Goal: Information Seeking & Learning: Learn about a topic

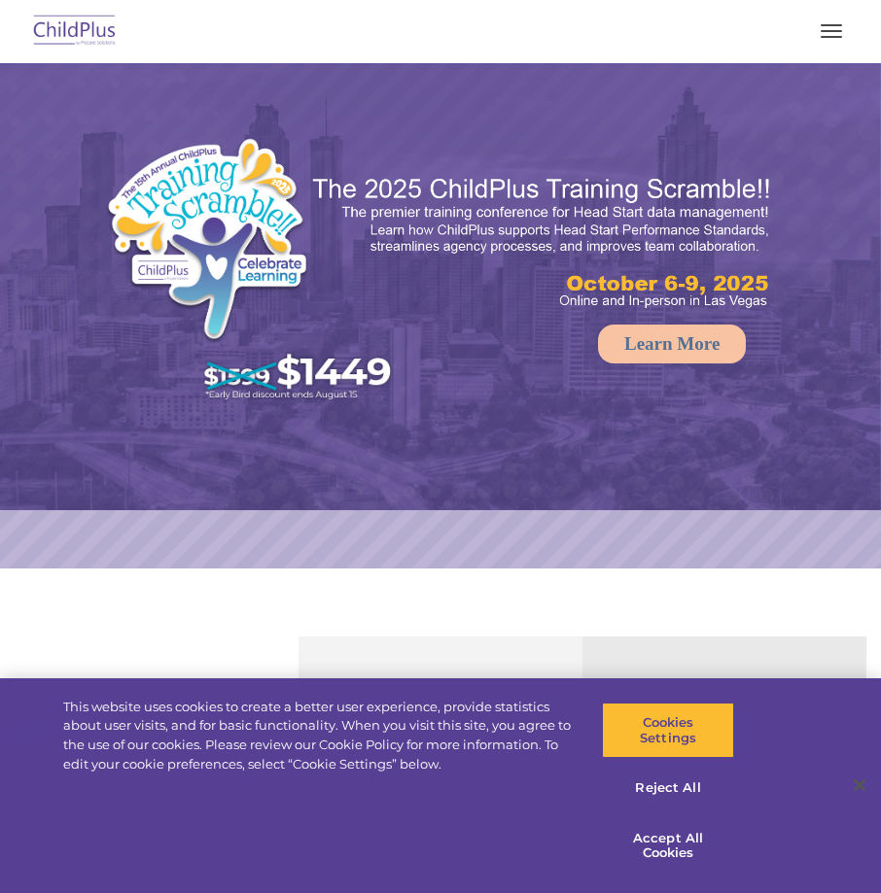
select select "MEDIUM"
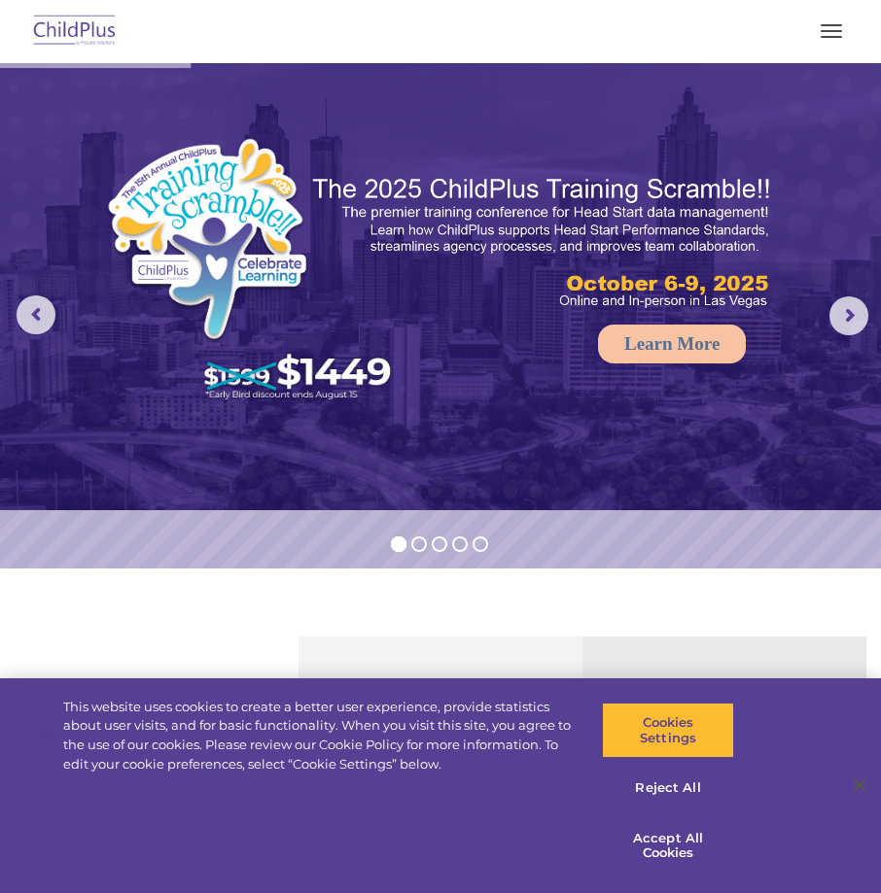
click at [841, 41] on button "button" at bounding box center [831, 31] width 41 height 31
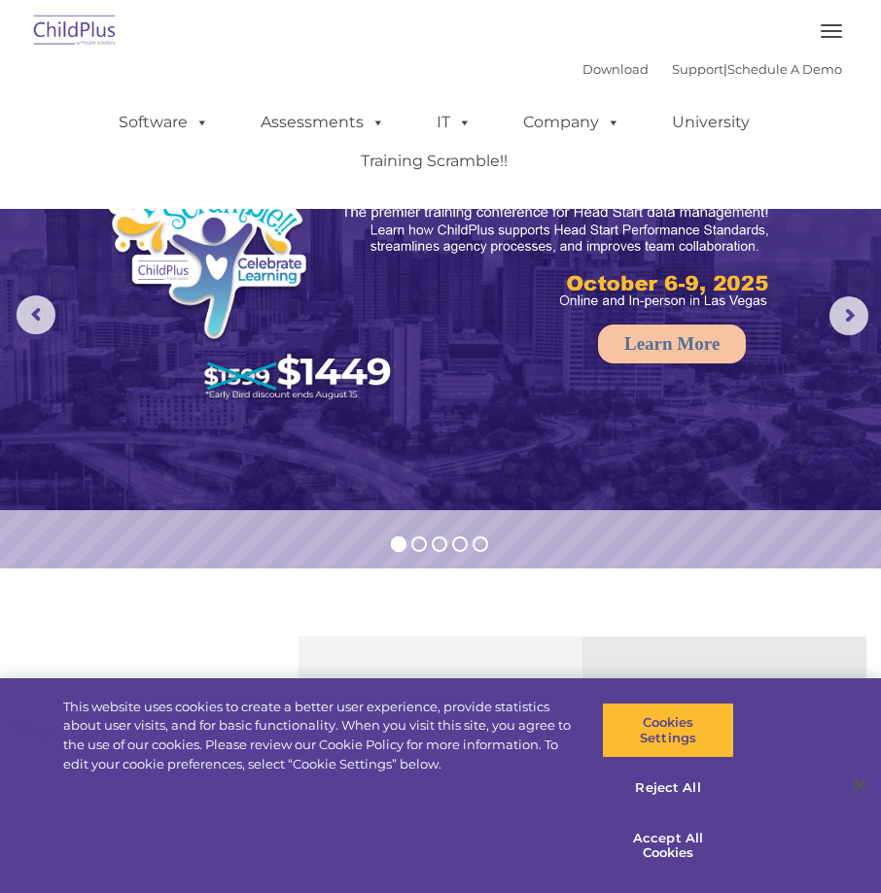
click at [63, 34] on img at bounding box center [74, 32] width 91 height 46
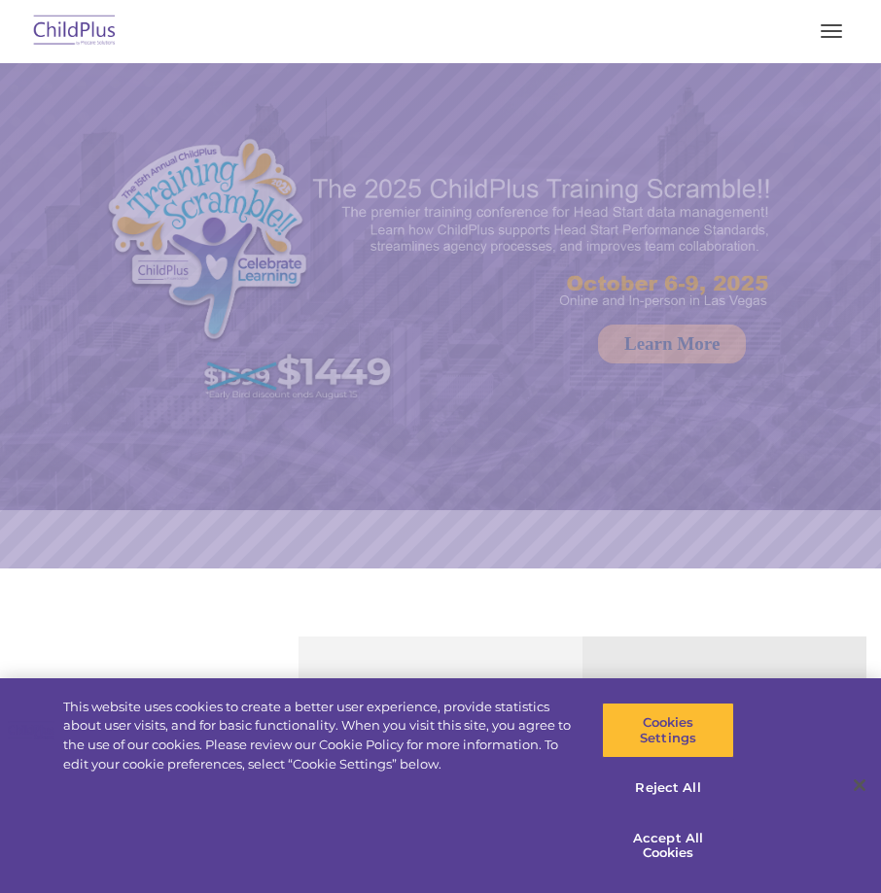
select select "MEDIUM"
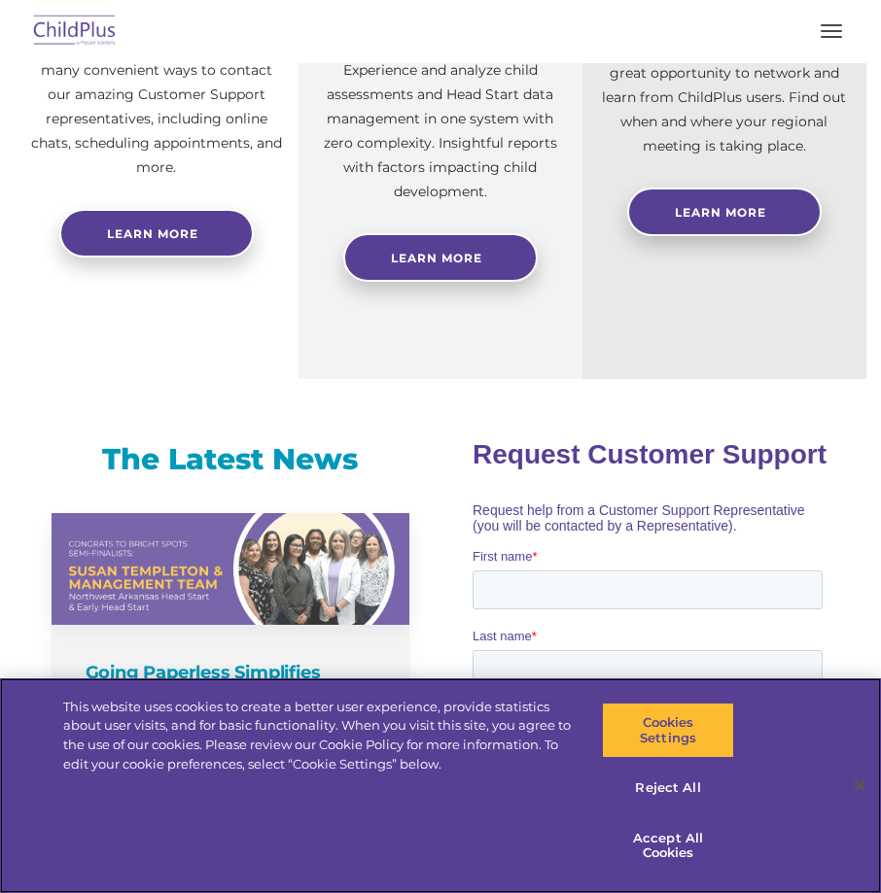
scroll to position [814, 0]
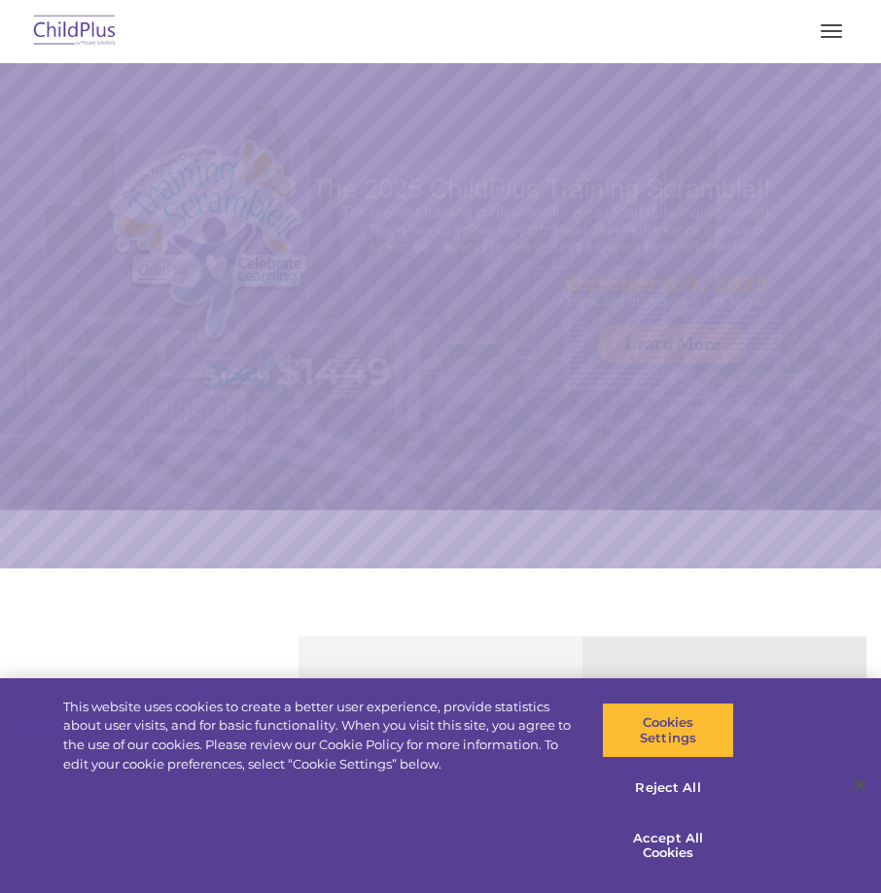
select select "MEDIUM"
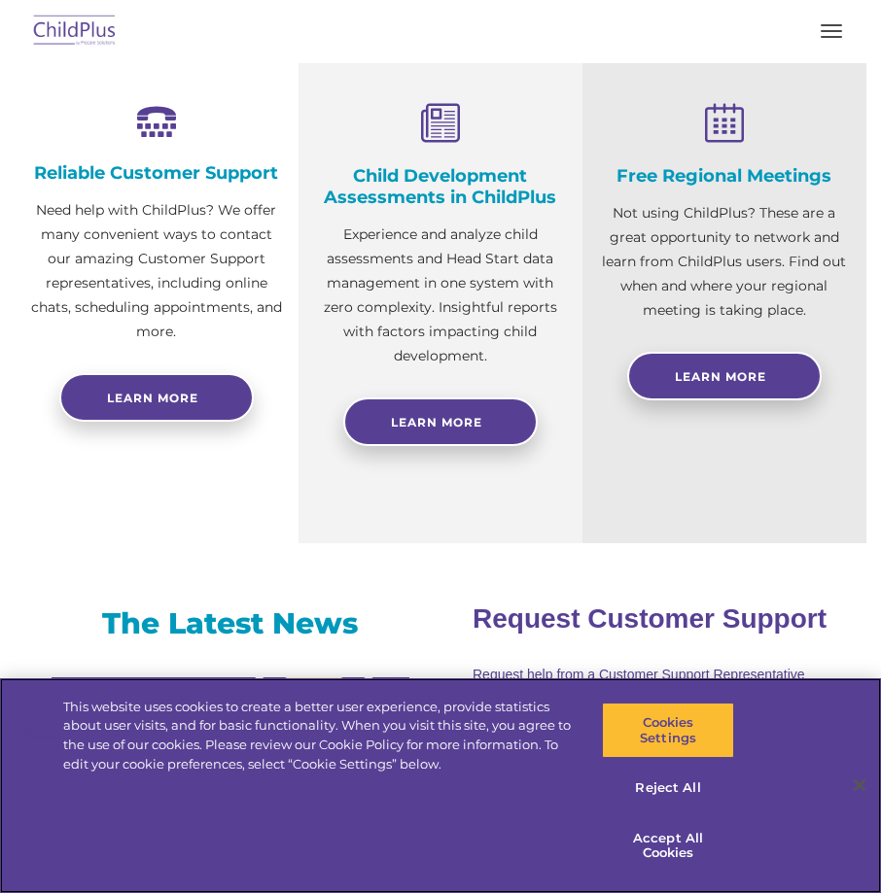
scroll to position [676, 0]
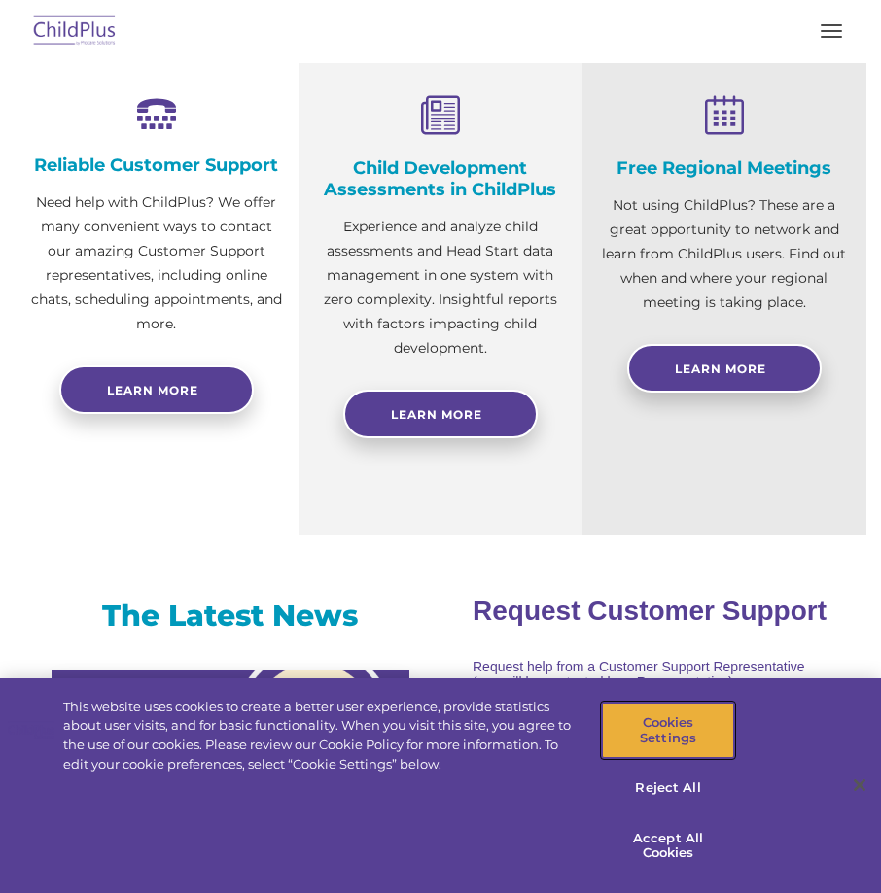
click at [619, 732] on button "Cookies Settings" at bounding box center [668, 730] width 132 height 55
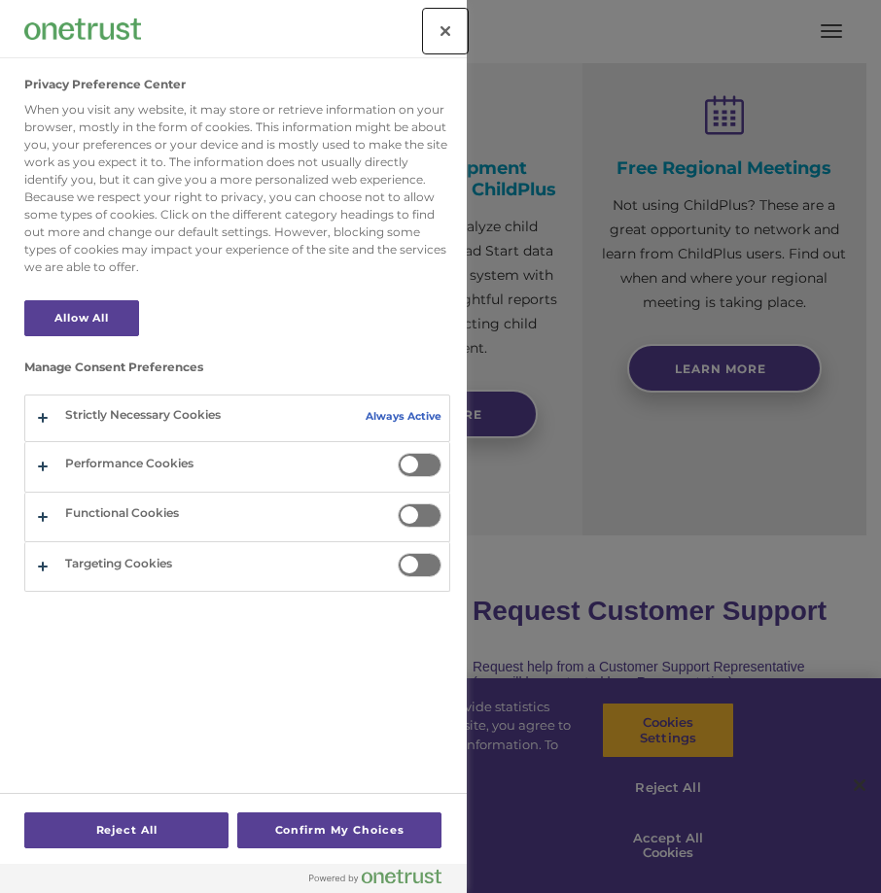
click at [439, 34] on button "Close" at bounding box center [445, 31] width 43 height 43
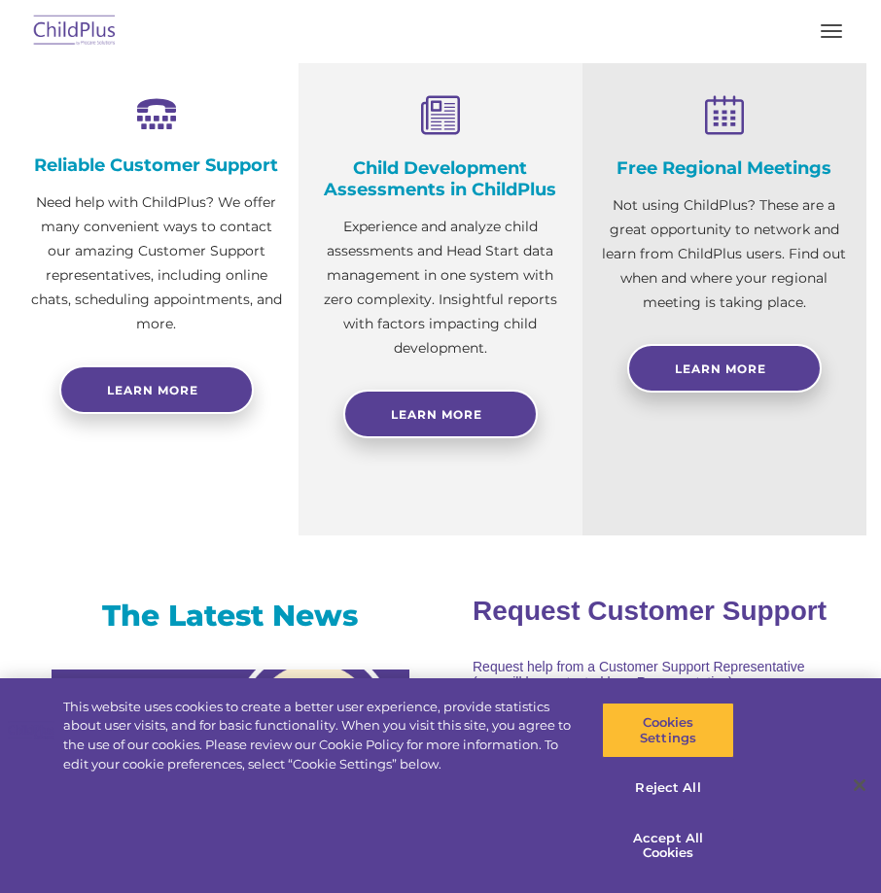
click at [846, 34] on button "button" at bounding box center [831, 31] width 41 height 31
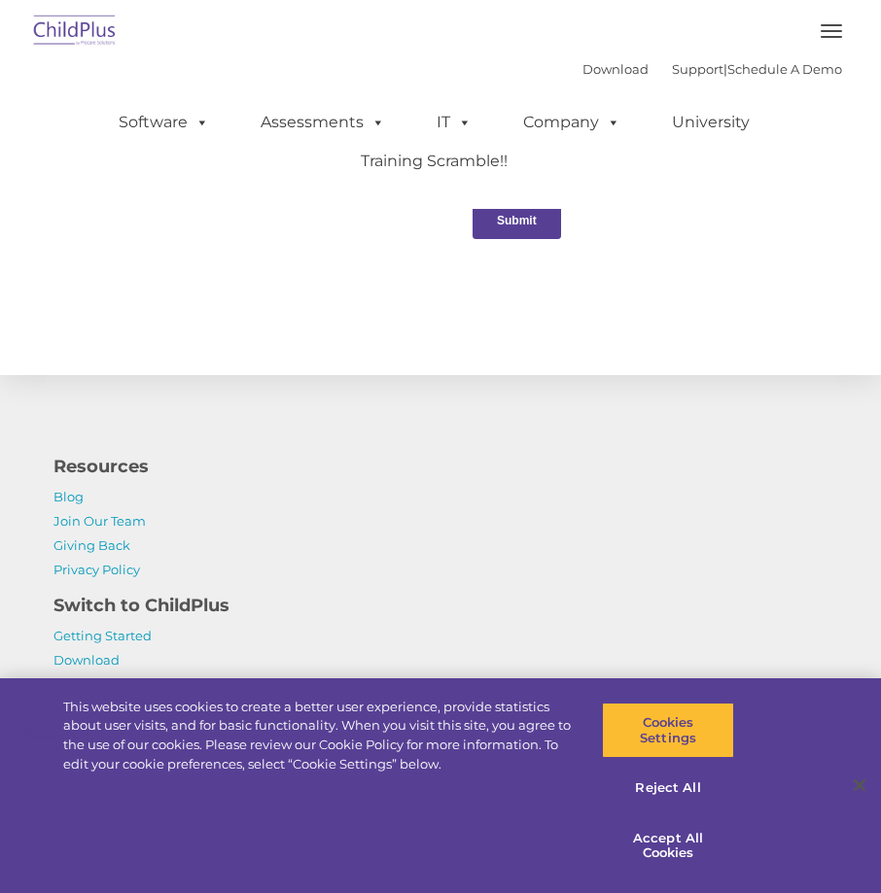
scroll to position [2250, 0]
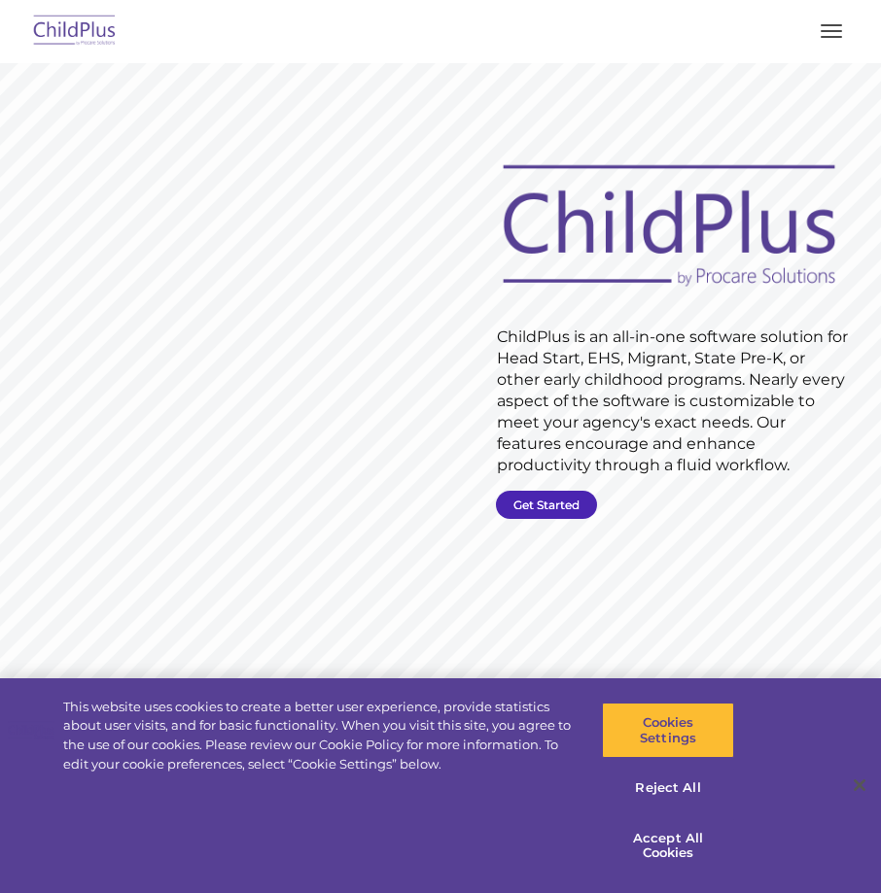
click at [563, 504] on link "Get Started" at bounding box center [546, 505] width 101 height 28
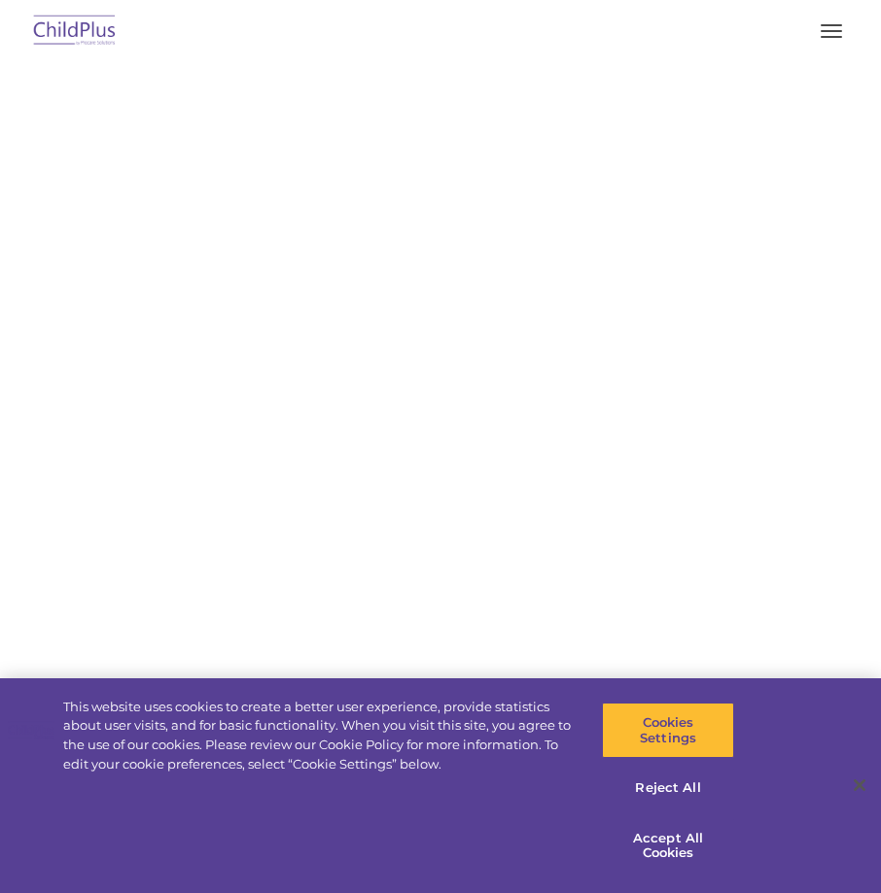
click at [524, 508] on section "CONTACT US Whether you want a personalized demo of the software, looking for an…" at bounding box center [440, 475] width 881 height 825
select select "MEDIUM"
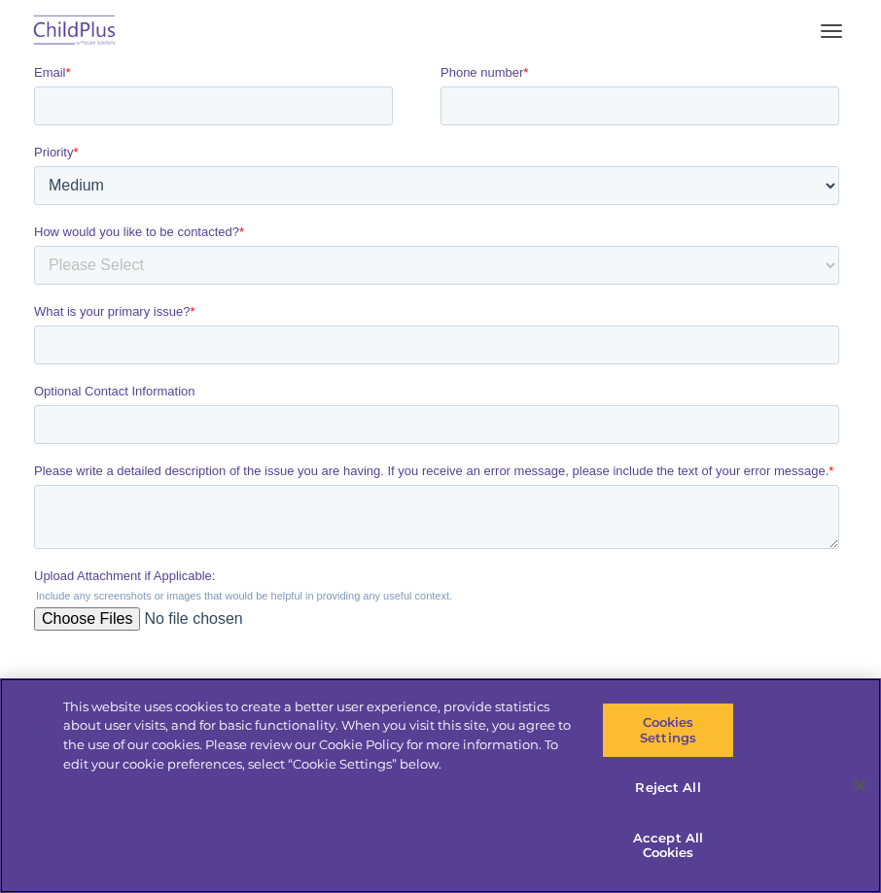
scroll to position [483, 0]
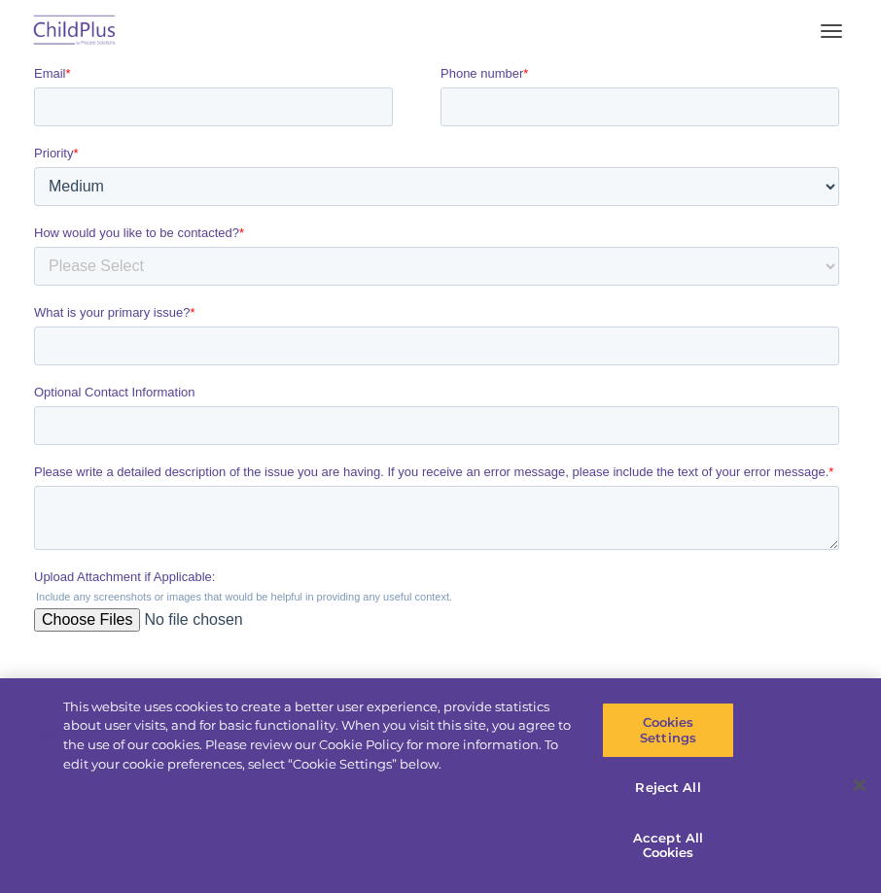
click at [825, 29] on button "button" at bounding box center [831, 31] width 41 height 31
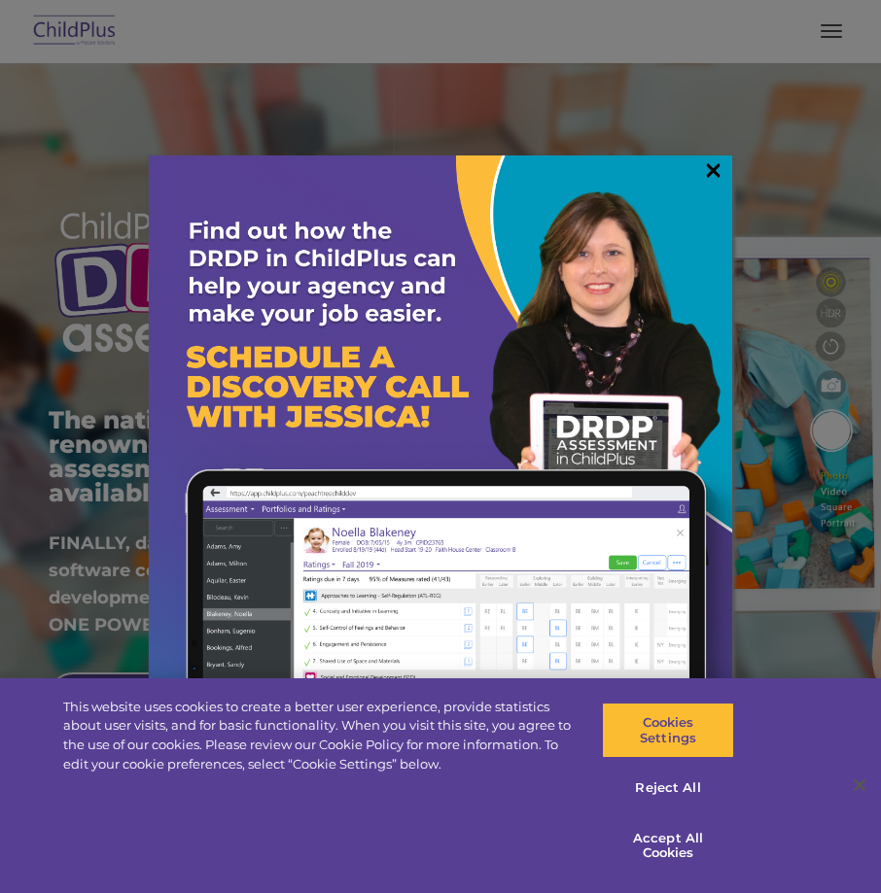
click at [717, 171] on link "×" at bounding box center [713, 169] width 22 height 19
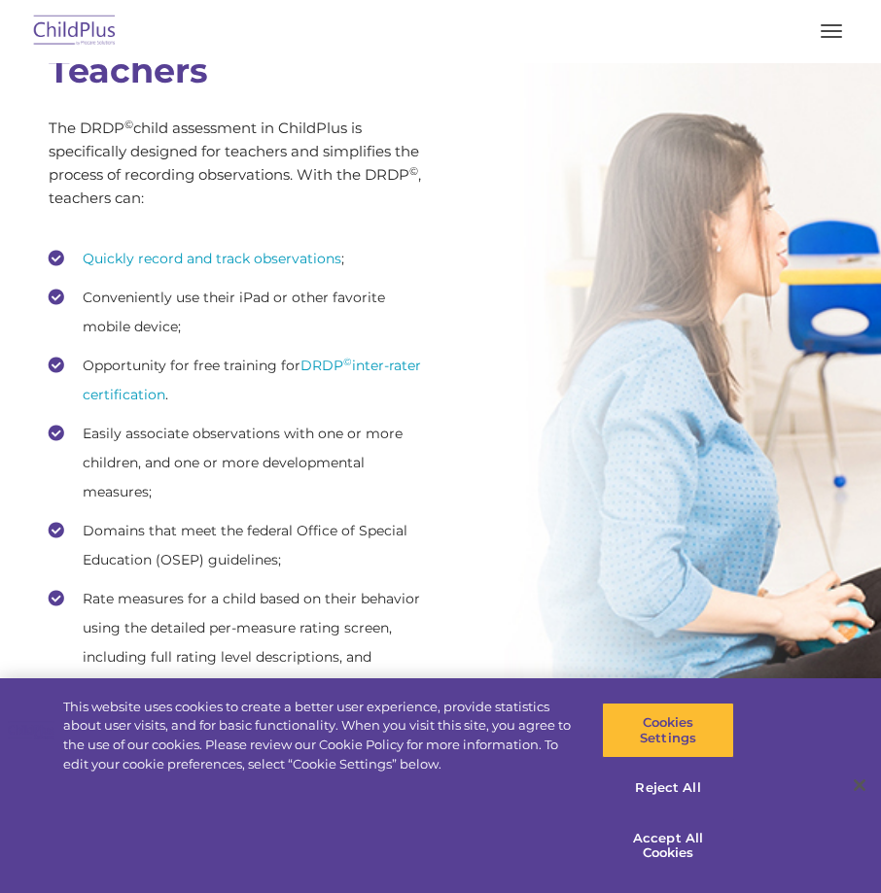
scroll to position [2934, 0]
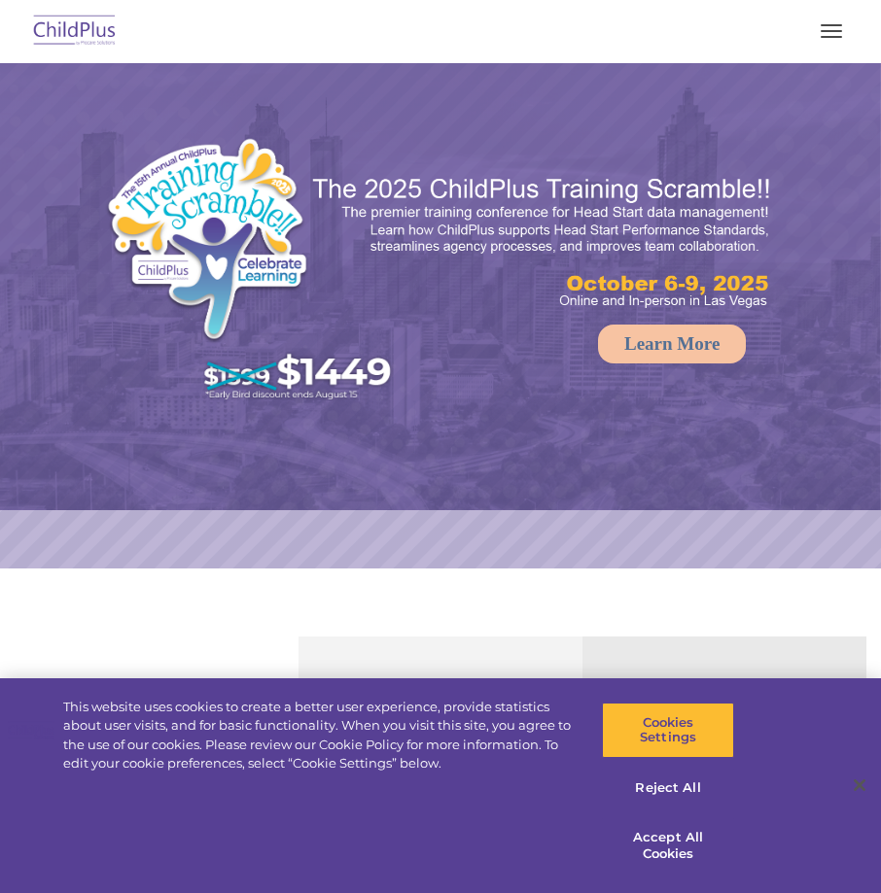
select select "MEDIUM"
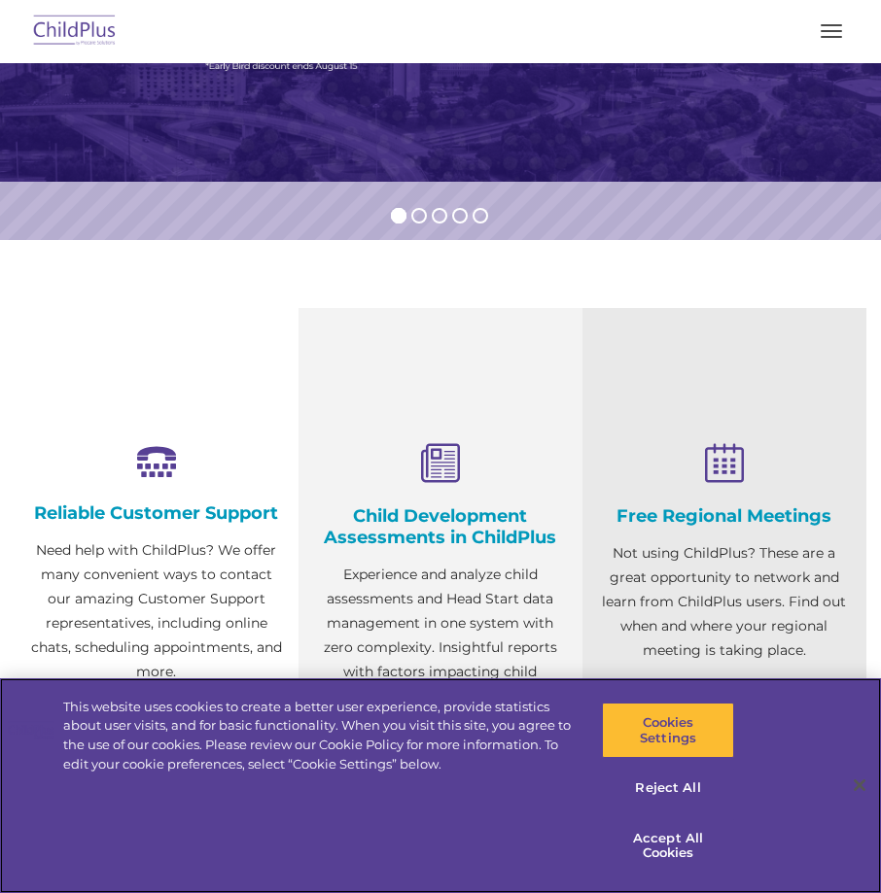
scroll to position [342, 0]
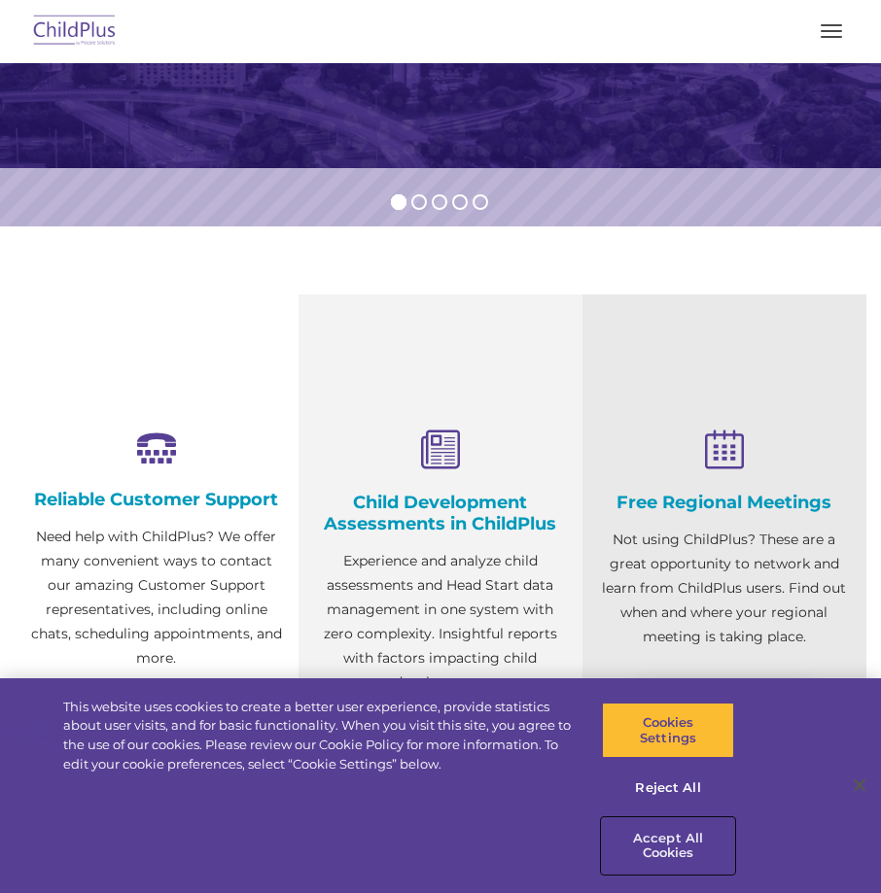
click at [667, 855] on button "Accept All Cookies" at bounding box center [668, 845] width 132 height 55
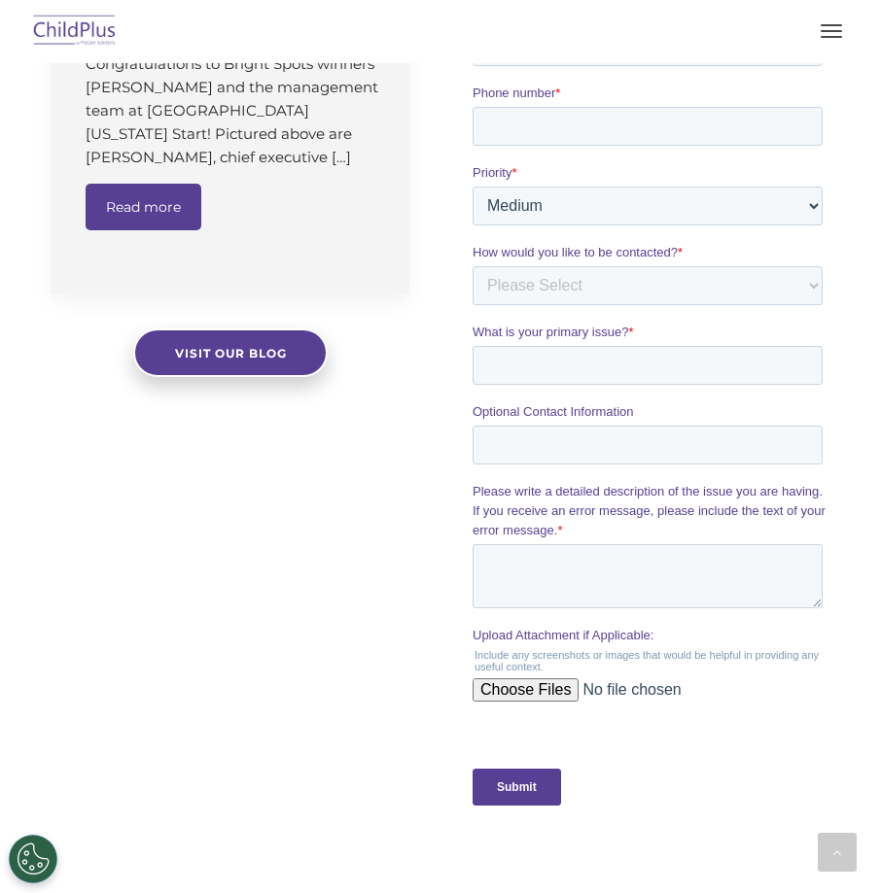
scroll to position [1249, 0]
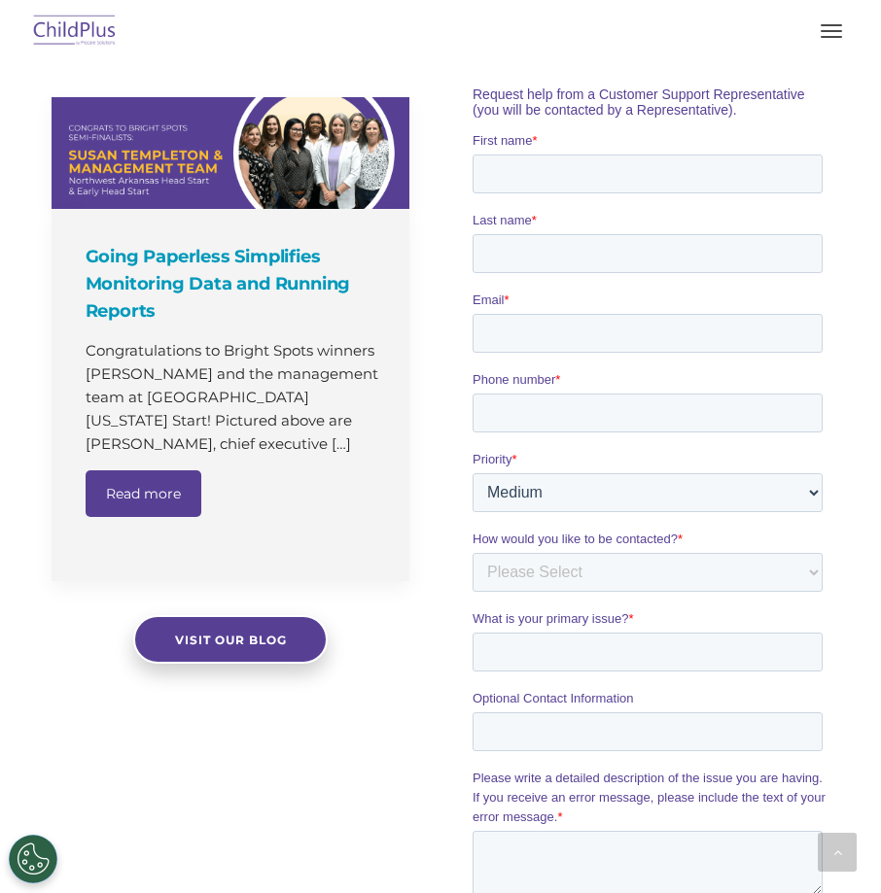
click at [843, 23] on button "button" at bounding box center [831, 31] width 41 height 31
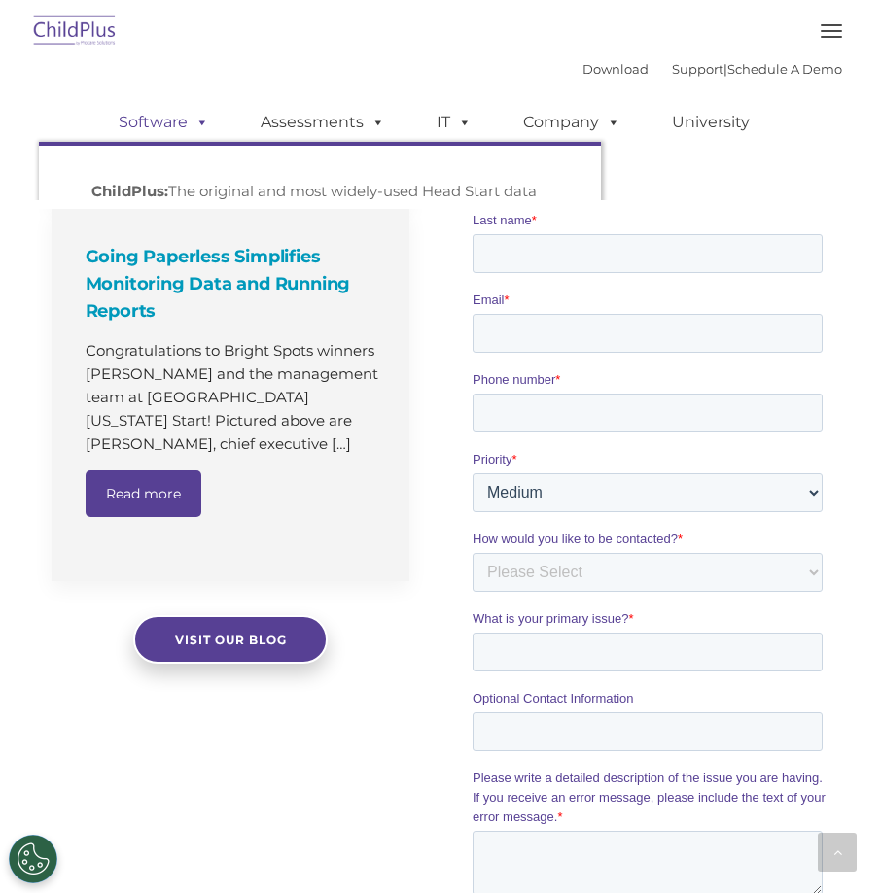
click at [156, 118] on link "Software" at bounding box center [163, 122] width 129 height 39
click at [186, 188] on p "ChildPlus: The original and most widely-used Head Start data management system …" at bounding box center [319, 215] width 457 height 70
click at [308, 116] on link "Assessments" at bounding box center [322, 122] width 163 height 39
click at [268, 184] on p "DRDP © in ChildPlus: Experience and analyze child assessments and Head Start da…" at bounding box center [319, 215] width 457 height 70
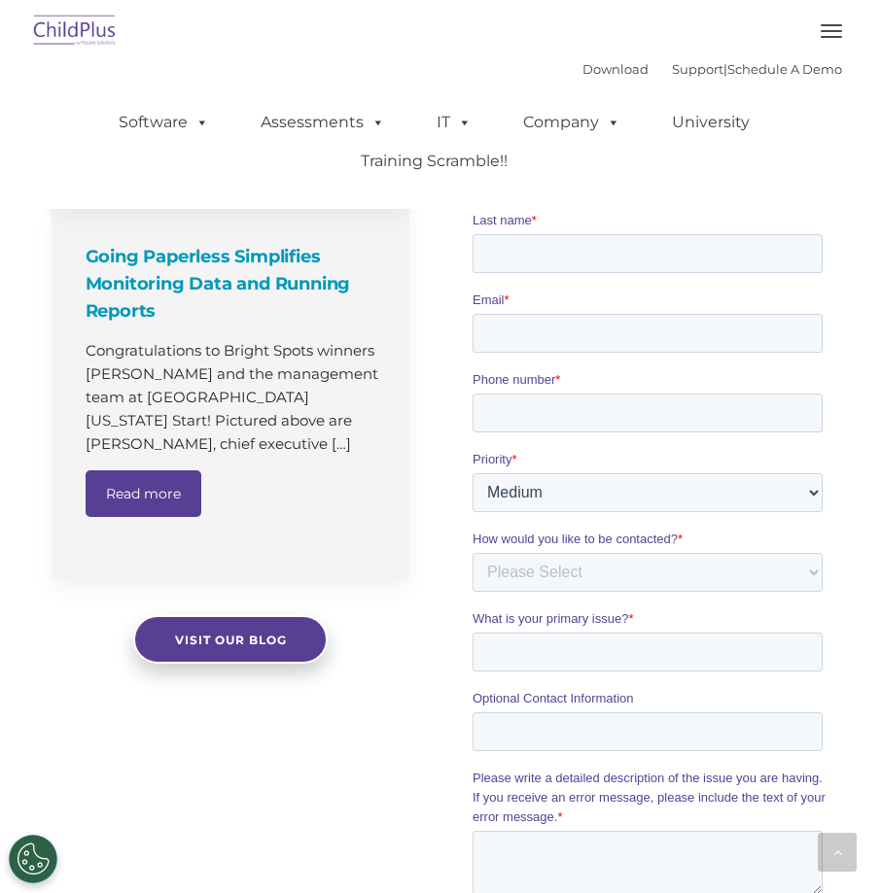
click at [251, 530] on div "Going Paperless Simplifies Monitoring Data and Running Reports Congratulations …" at bounding box center [231, 395] width 358 height 373
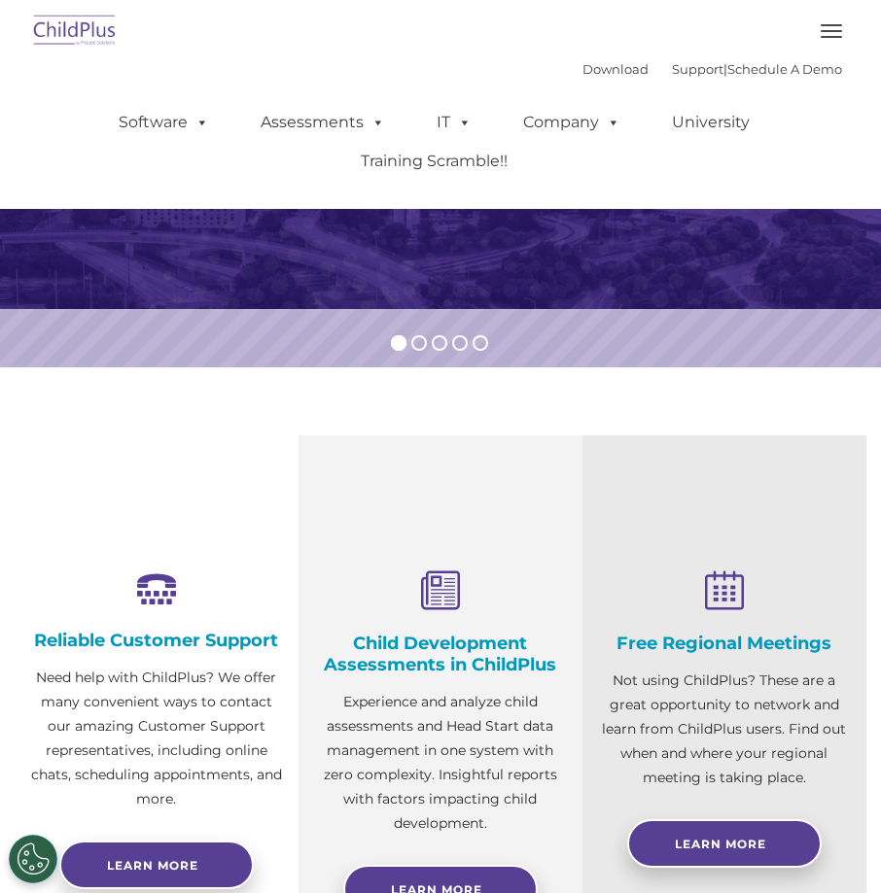
scroll to position [0, 0]
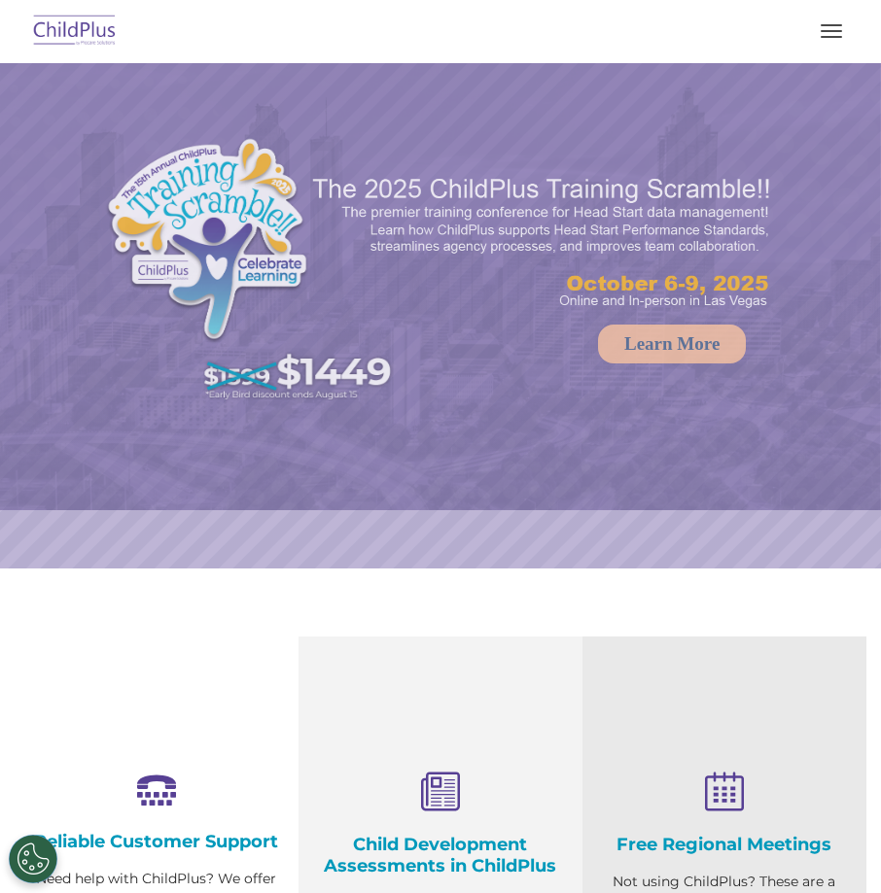
select select "MEDIUM"
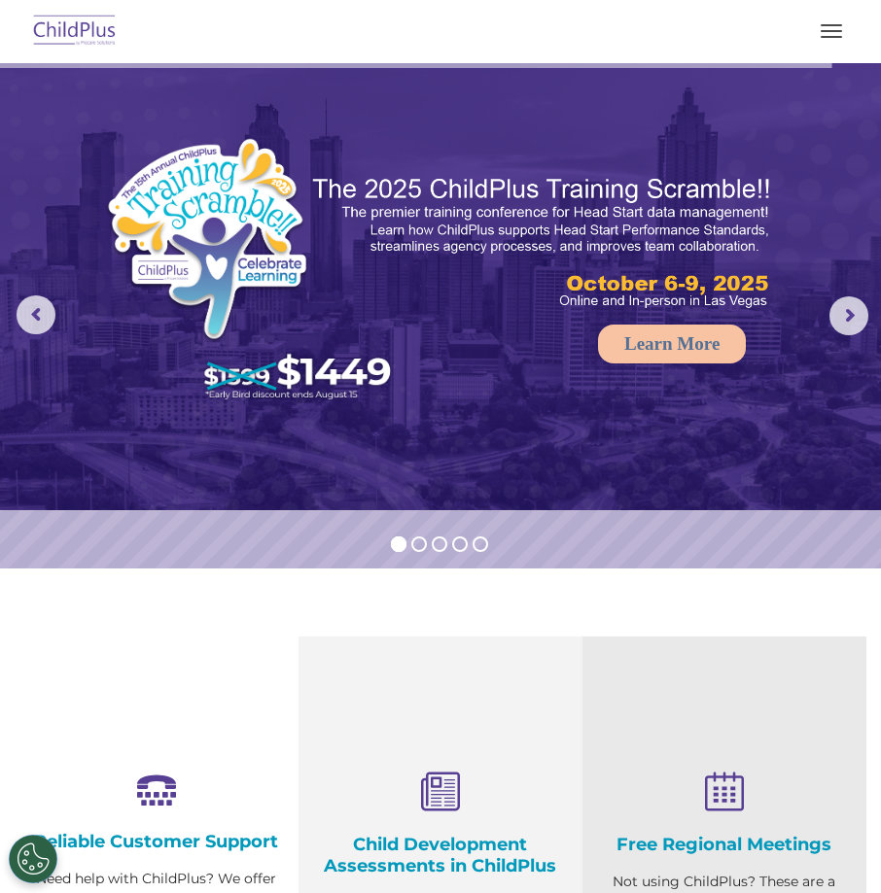
click at [837, 28] on button "button" at bounding box center [831, 31] width 41 height 31
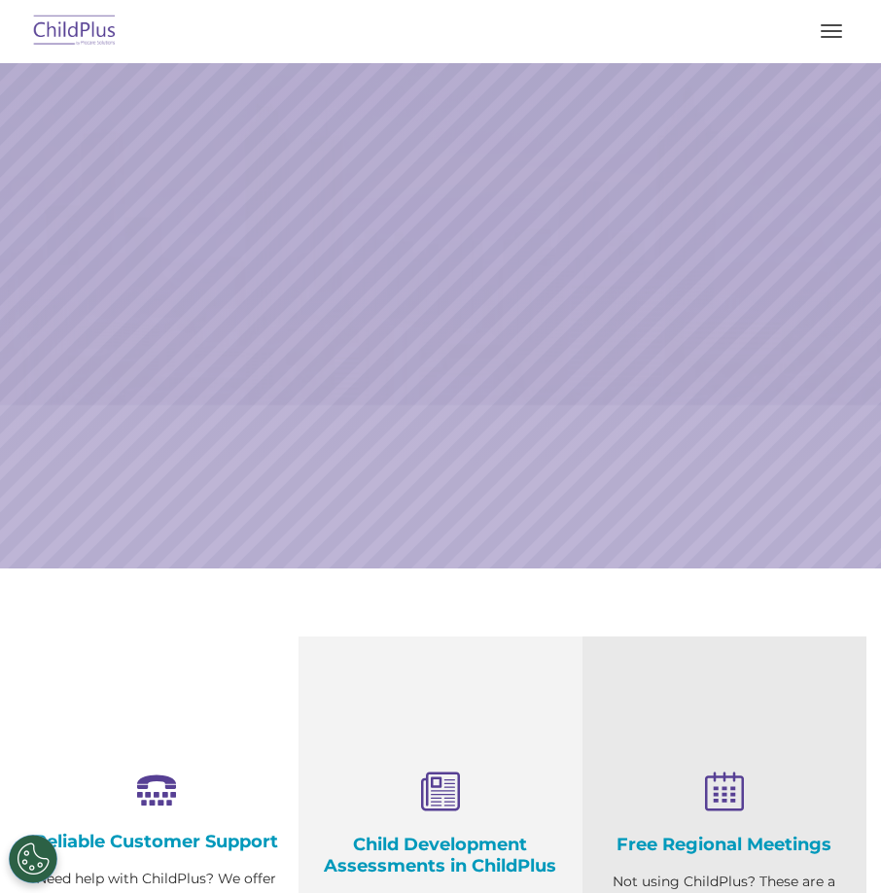
select select "MEDIUM"
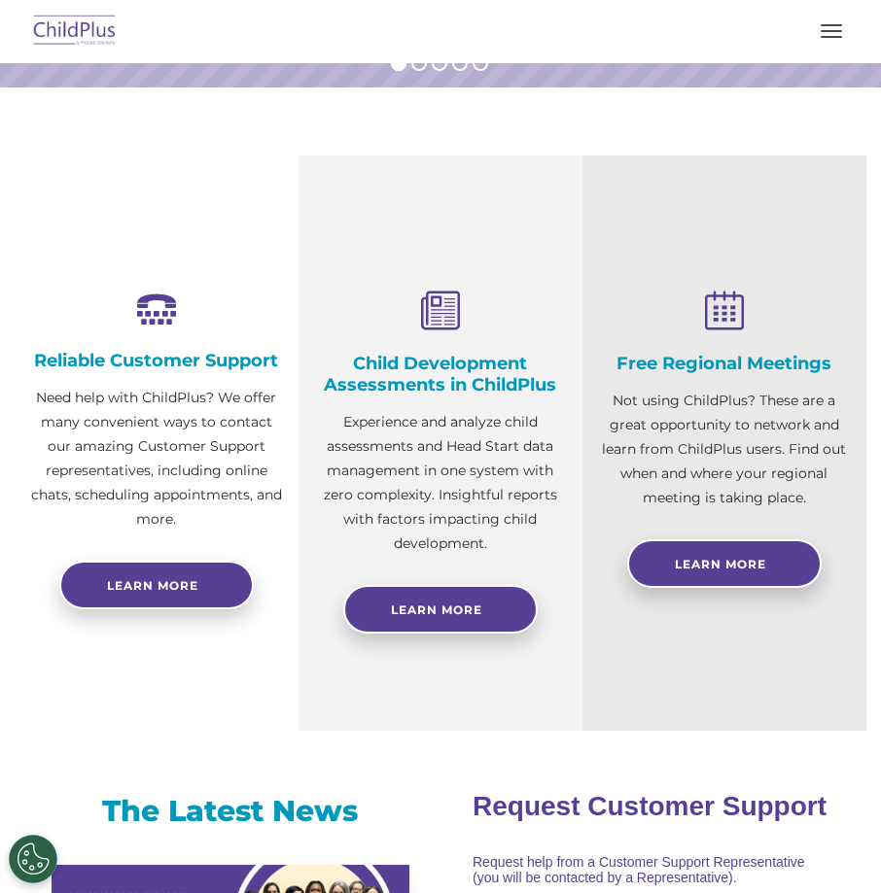
scroll to position [492, 0]
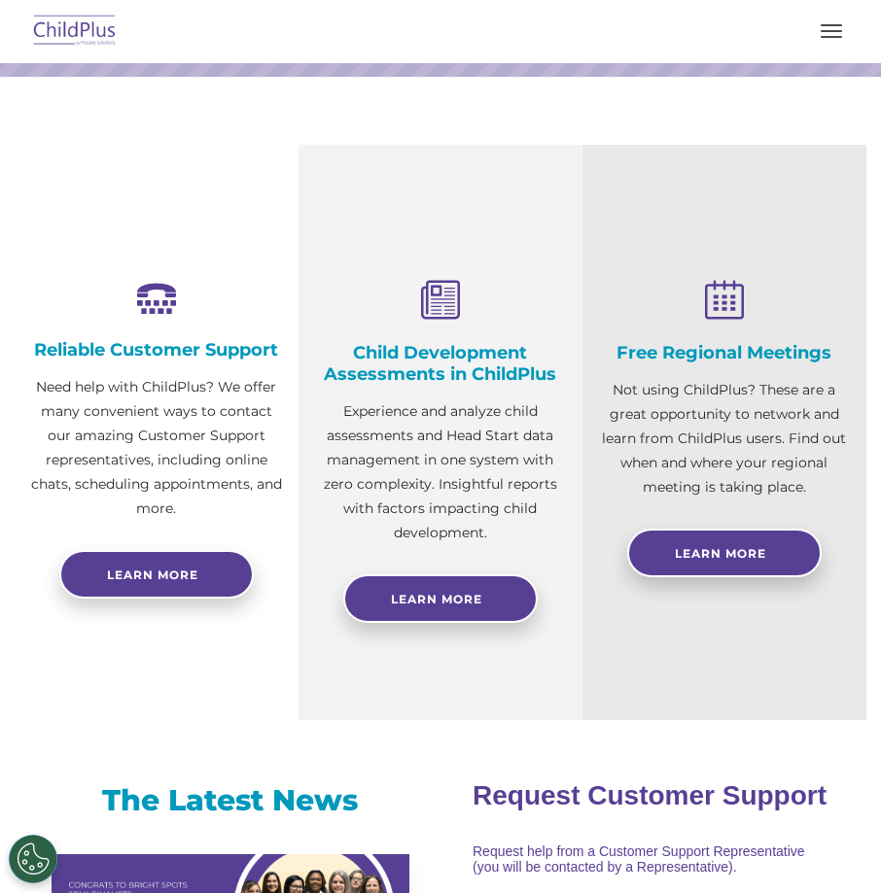
click at [431, 623] on div "Child Development Assessments in ChildPlus Experience and analyze child assessm…" at bounding box center [440, 432] width 284 height 575
click at [431, 609] on link "Learn More" at bounding box center [440, 598] width 194 height 49
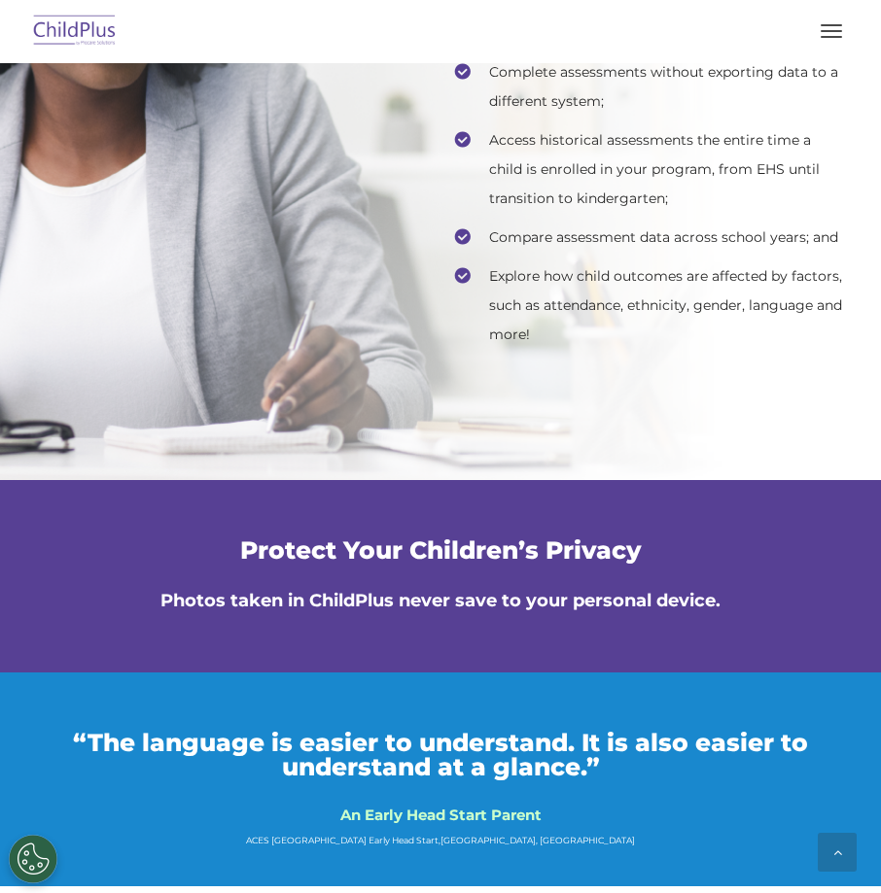
scroll to position [4663, 0]
